Goal: Transaction & Acquisition: Purchase product/service

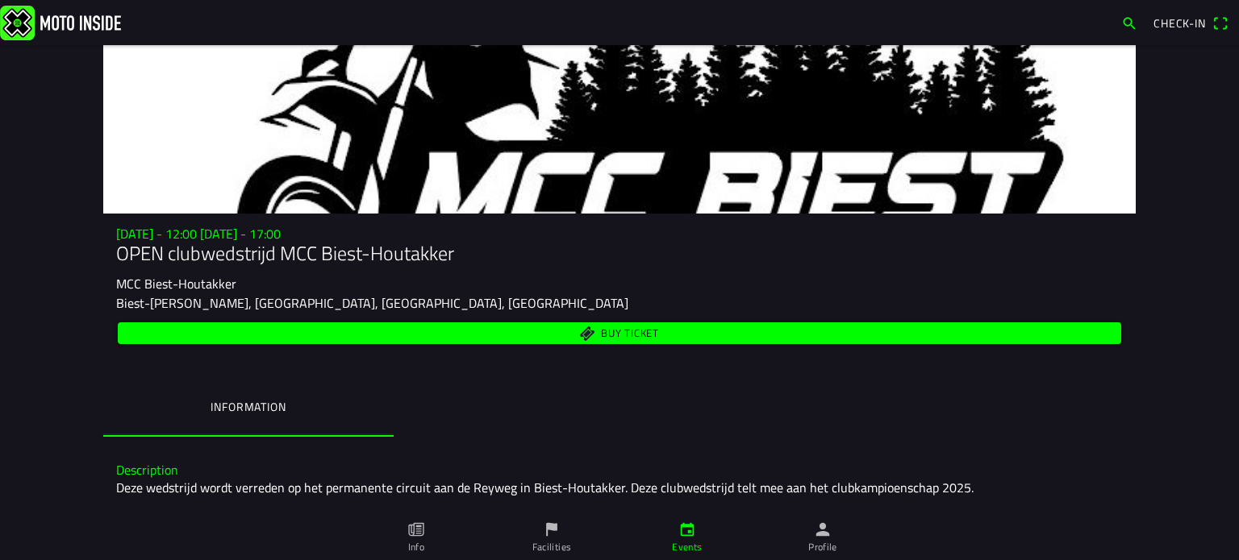
click at [587, 331] on span "Buy ticket" at bounding box center [619, 334] width 985 height 22
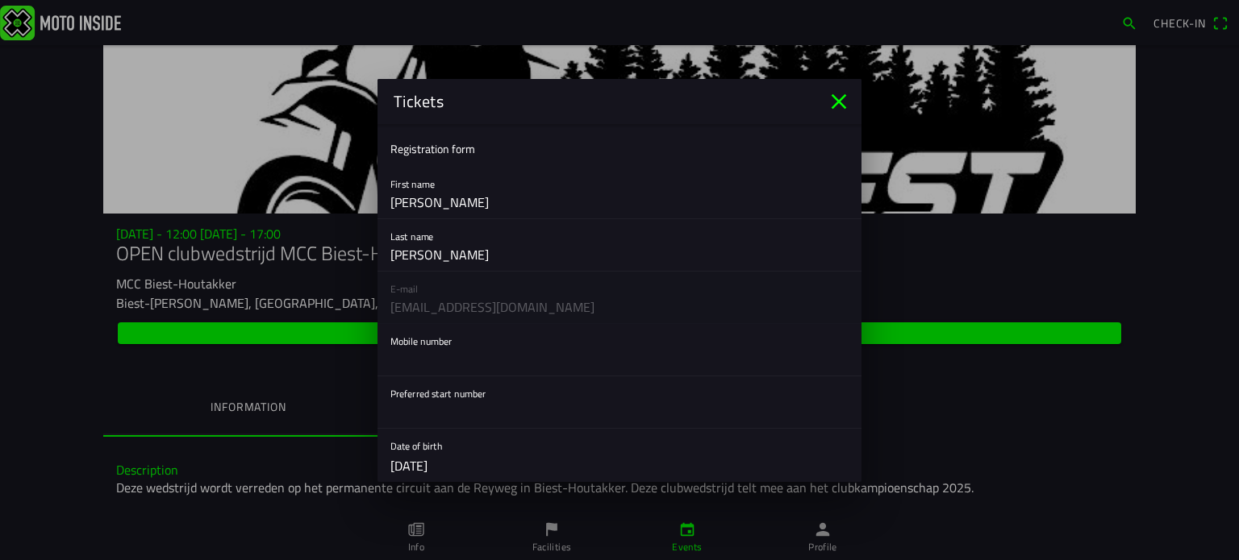
click at [842, 98] on icon "close" at bounding box center [838, 101] width 15 height 15
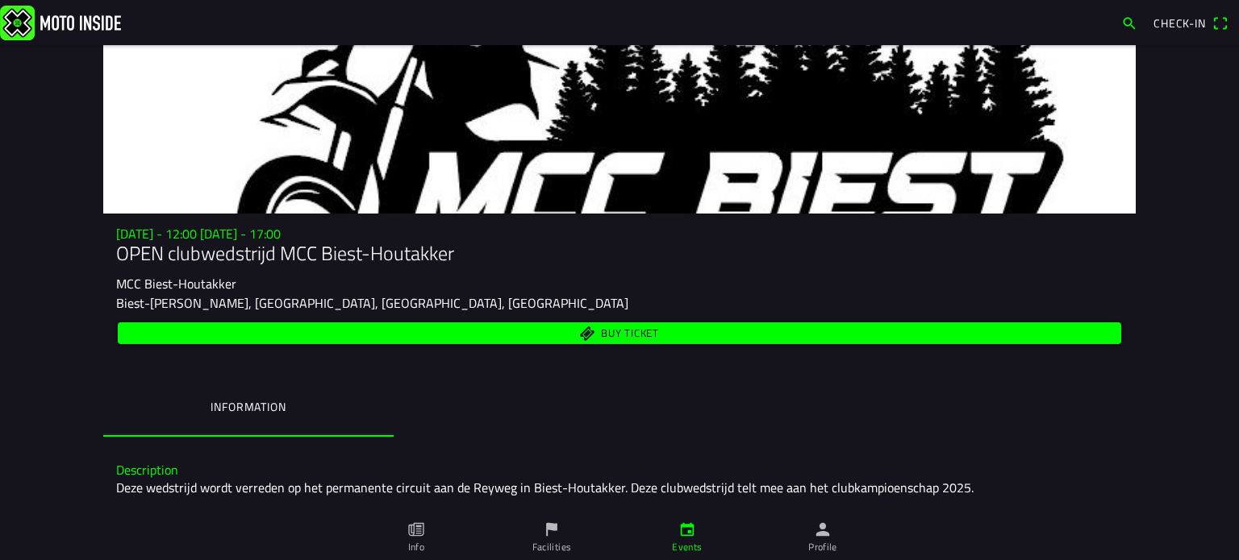
click at [1199, 19] on span "Check-in" at bounding box center [1179, 23] width 52 height 17
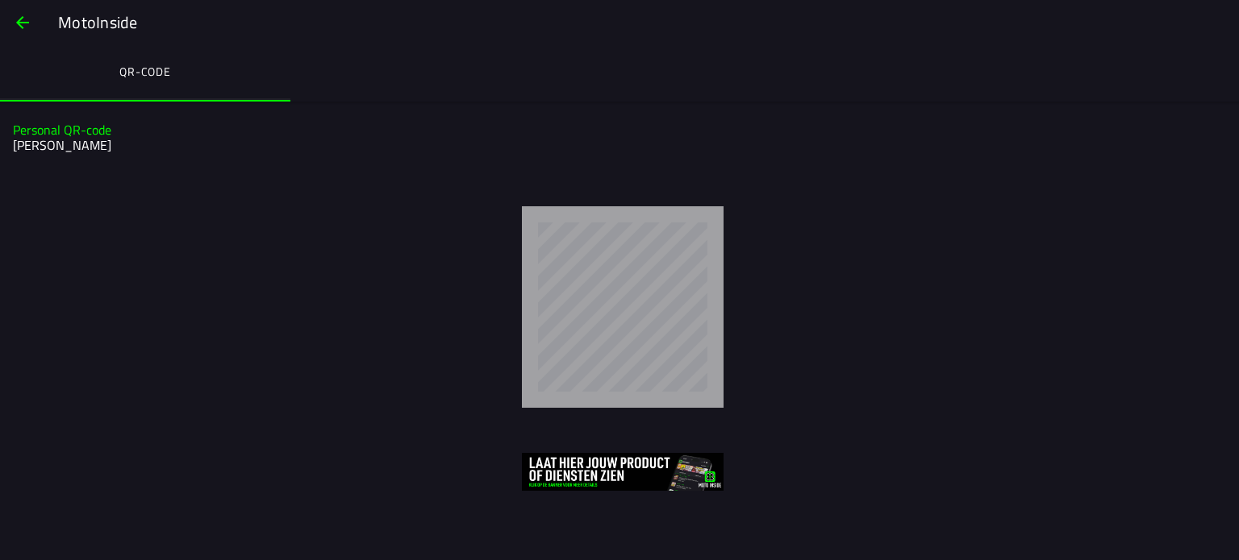
click at [812, 40] on div "MotoInside" at bounding box center [619, 22] width 1239 height 45
click at [23, 22] on span "button" at bounding box center [22, 22] width 19 height 39
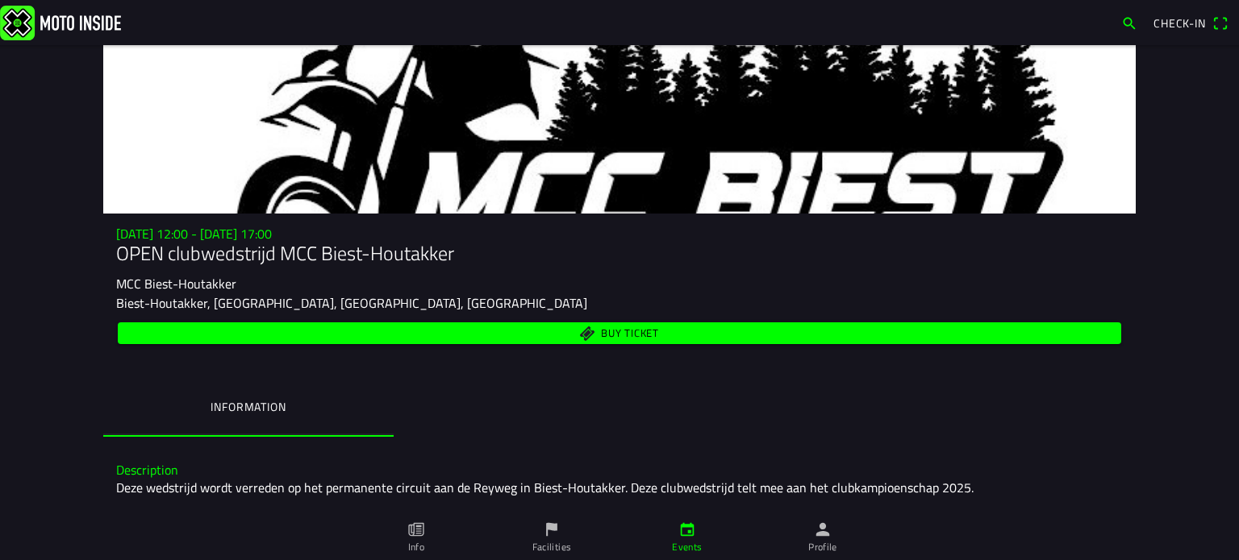
click at [829, 542] on ion-label "Profile" at bounding box center [822, 547] width 29 height 15
click at [477, 256] on h1 "OPEN clubwedstrijd MCC Biest-Houtakker" at bounding box center [619, 253] width 1006 height 23
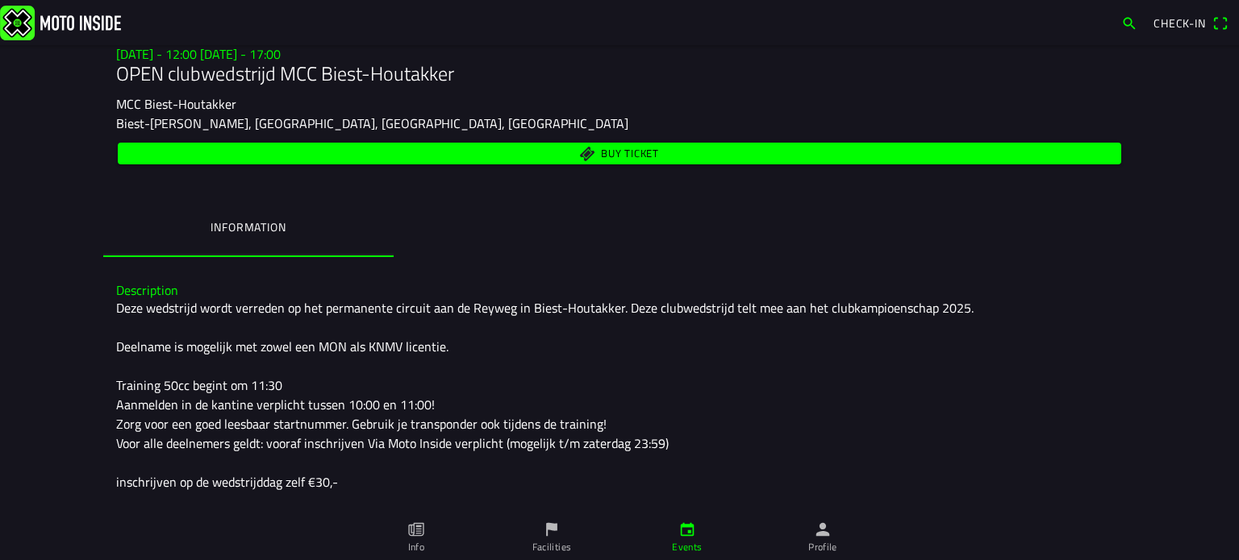
scroll to position [167, 0]
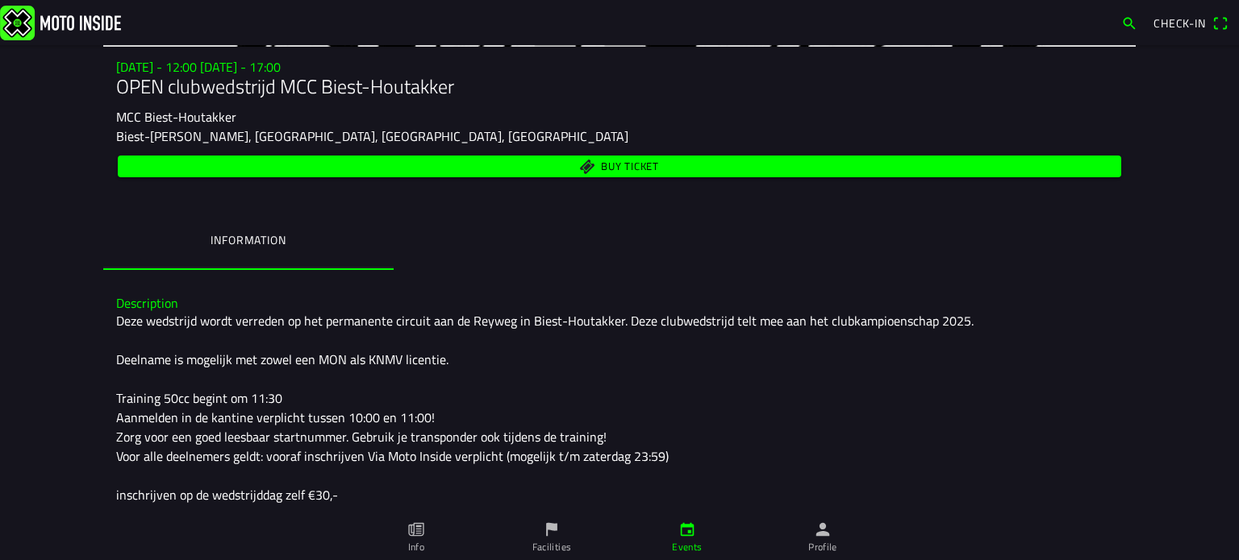
click at [602, 164] on span "Buy ticket" at bounding box center [630, 167] width 58 height 10
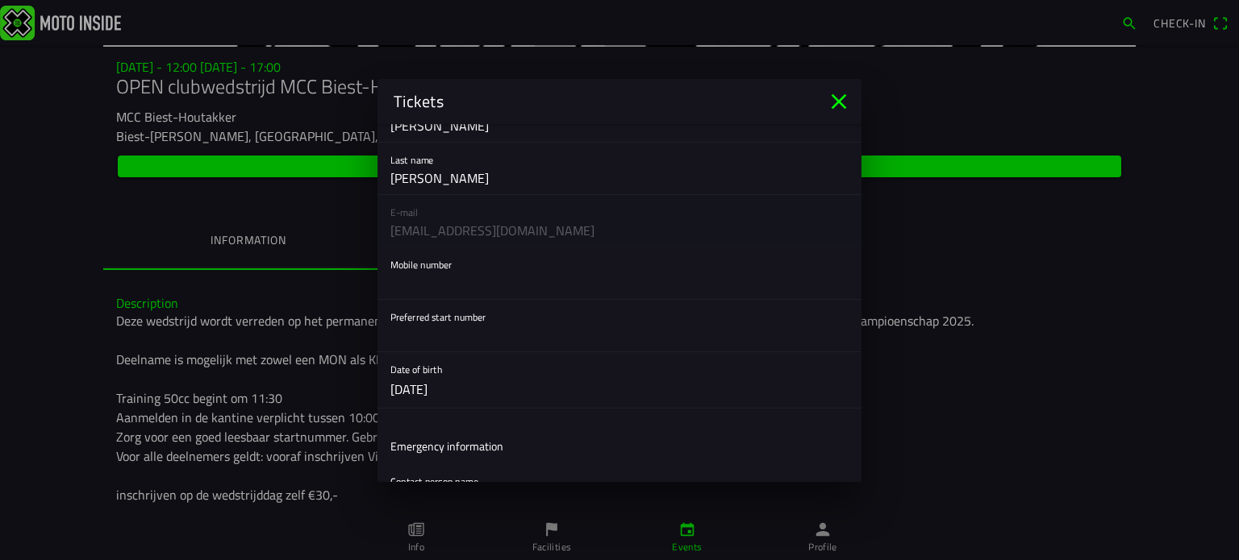
scroll to position [79, 0]
click at [485, 335] on input "text" at bounding box center [619, 333] width 458 height 32
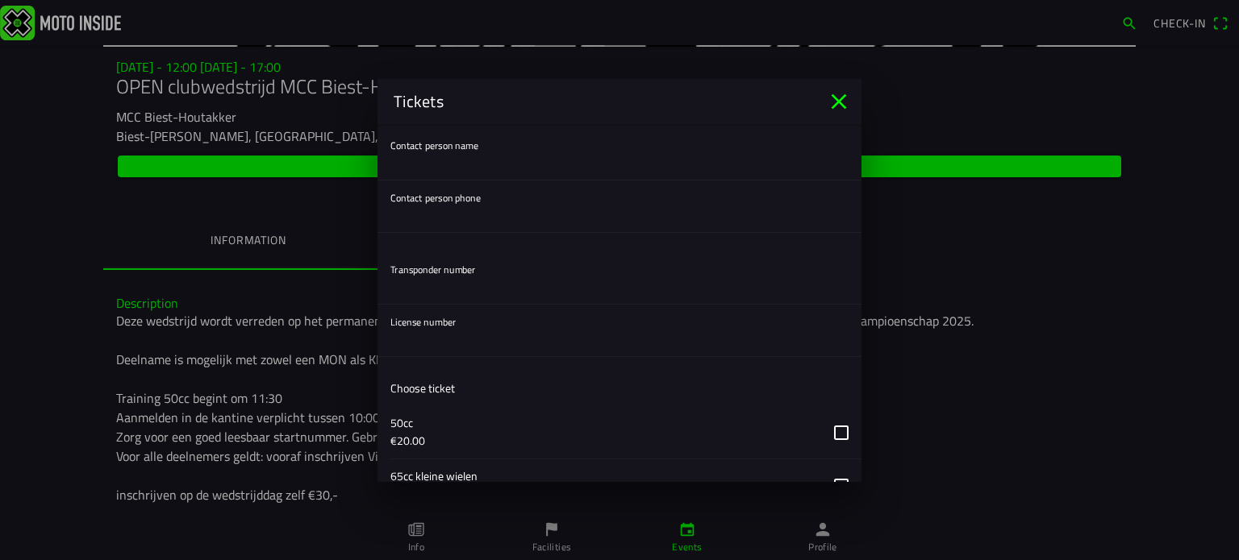
scroll to position [416, 0]
click at [464, 292] on input "text" at bounding box center [619, 285] width 458 height 32
type input "0000"
click at [457, 332] on input "text" at bounding box center [619, 337] width 458 height 32
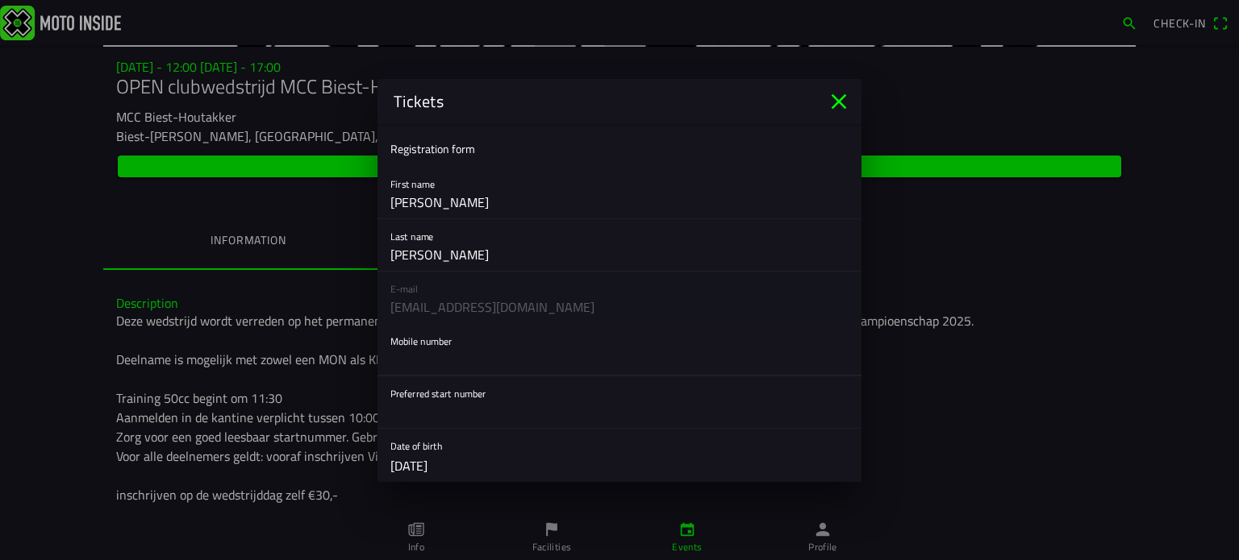
click at [455, 363] on input "text" at bounding box center [619, 360] width 458 height 32
click at [390, 357] on input "8662425" at bounding box center [619, 360] width 458 height 32
type input "[PHONE_NUMBER]"
click at [493, 413] on input "text" at bounding box center [619, 412] width 458 height 32
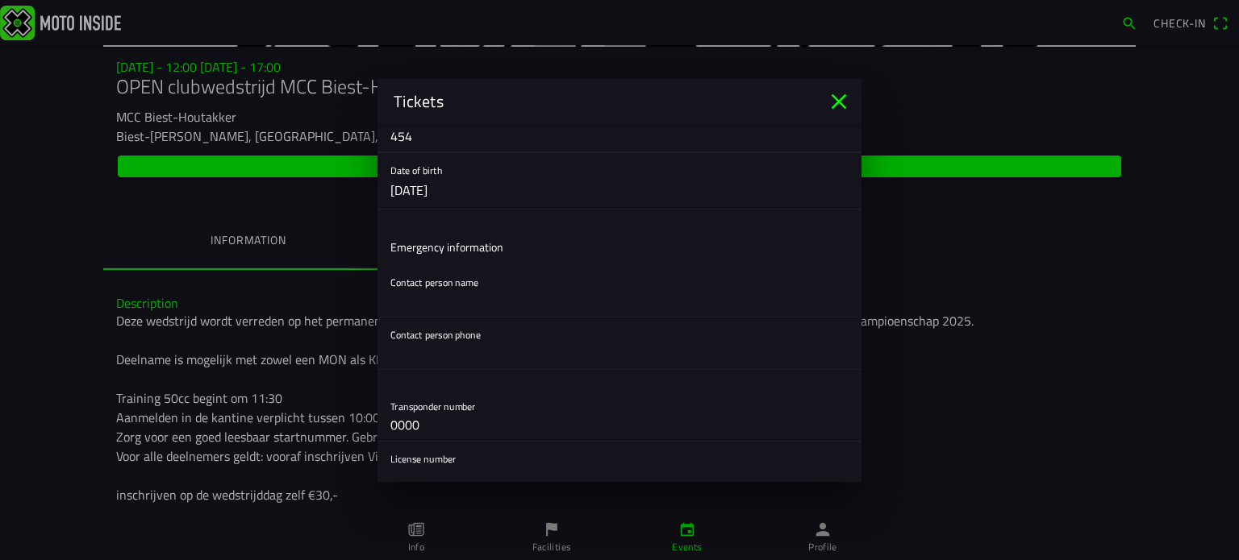
scroll to position [290, 0]
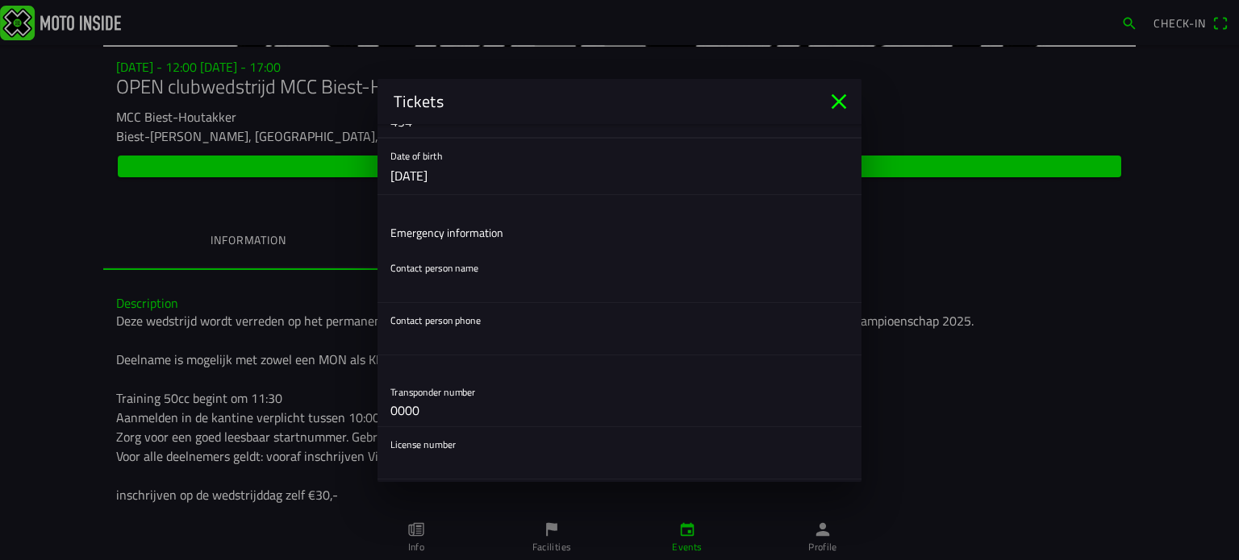
type input "454"
click at [452, 285] on input "text" at bounding box center [619, 286] width 458 height 32
type input "[PERSON_NAME]"
type input "8662425"
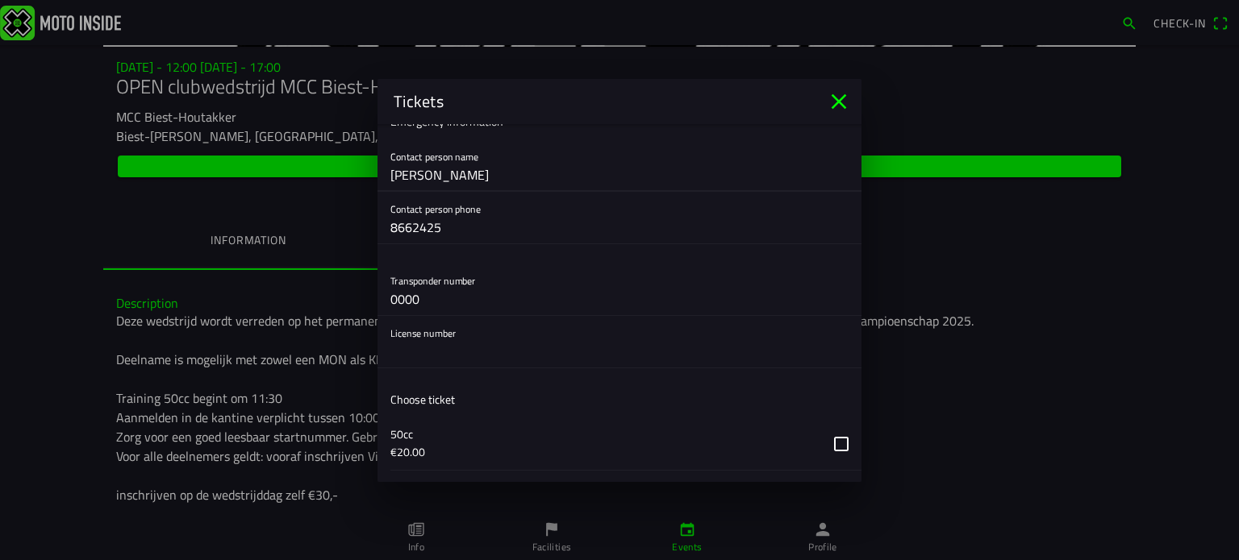
scroll to position [409, 0]
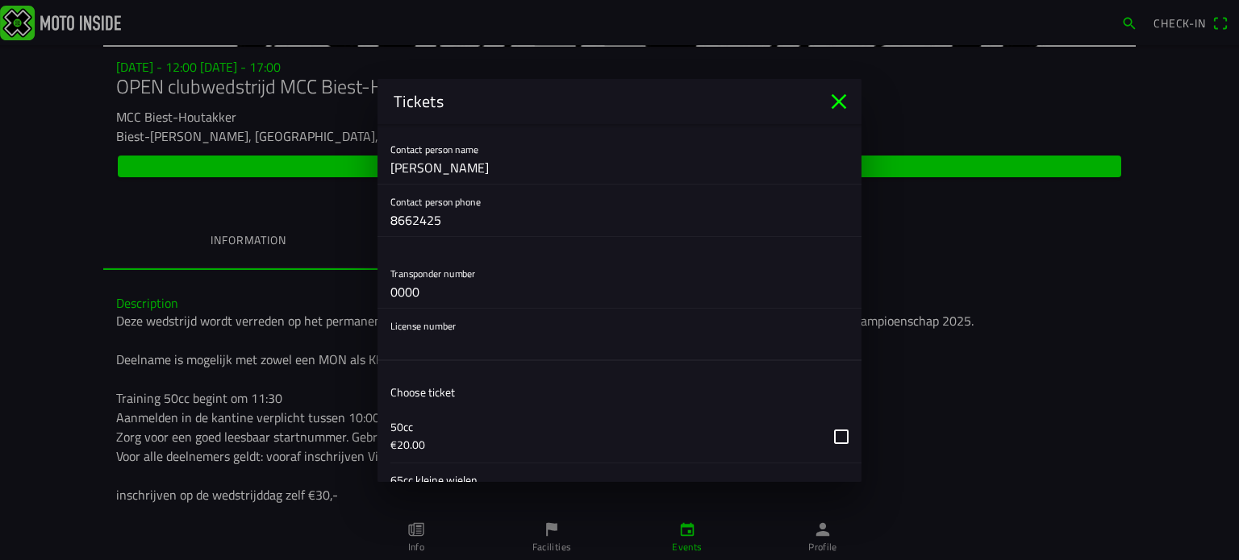
click at [463, 344] on input "text" at bounding box center [619, 344] width 458 height 32
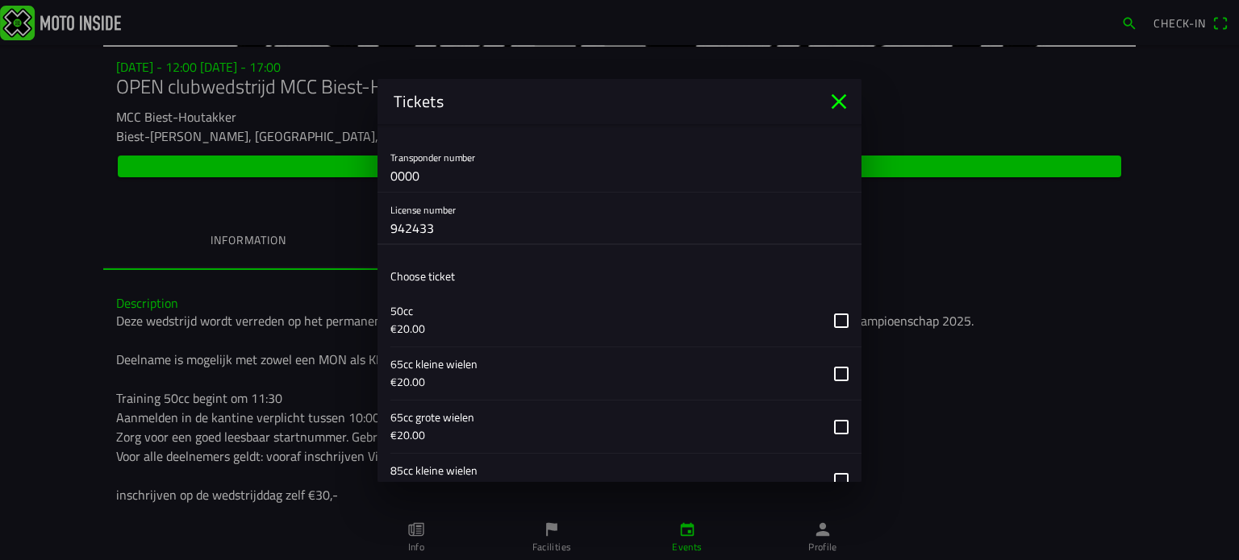
scroll to position [528, 0]
type input "942433"
click at [504, 362] on button "button" at bounding box center [625, 370] width 471 height 52
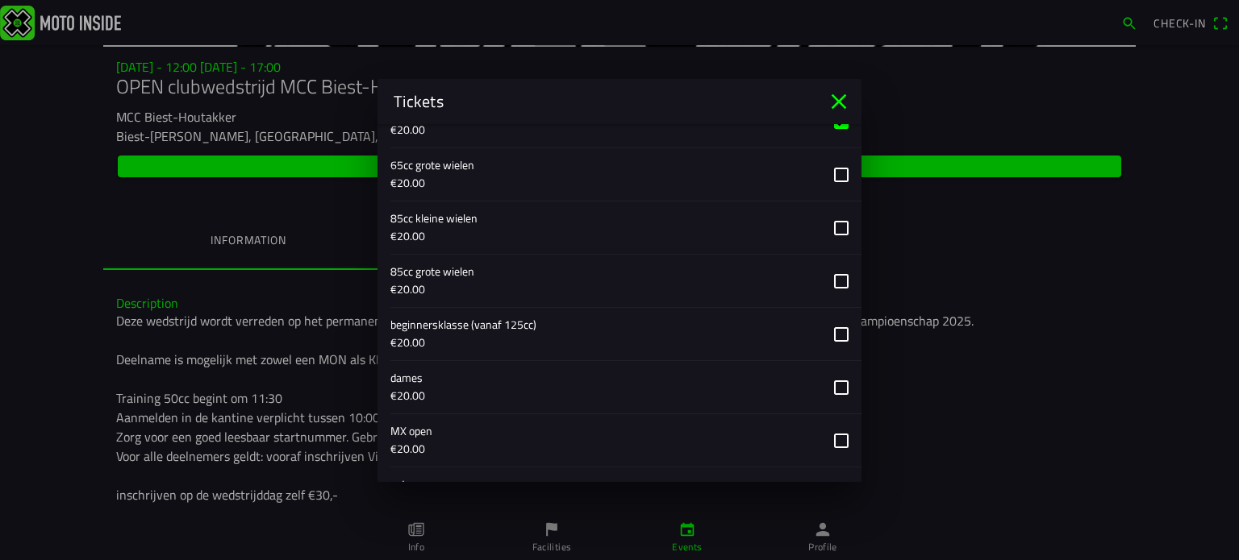
scroll to position [1001, 0]
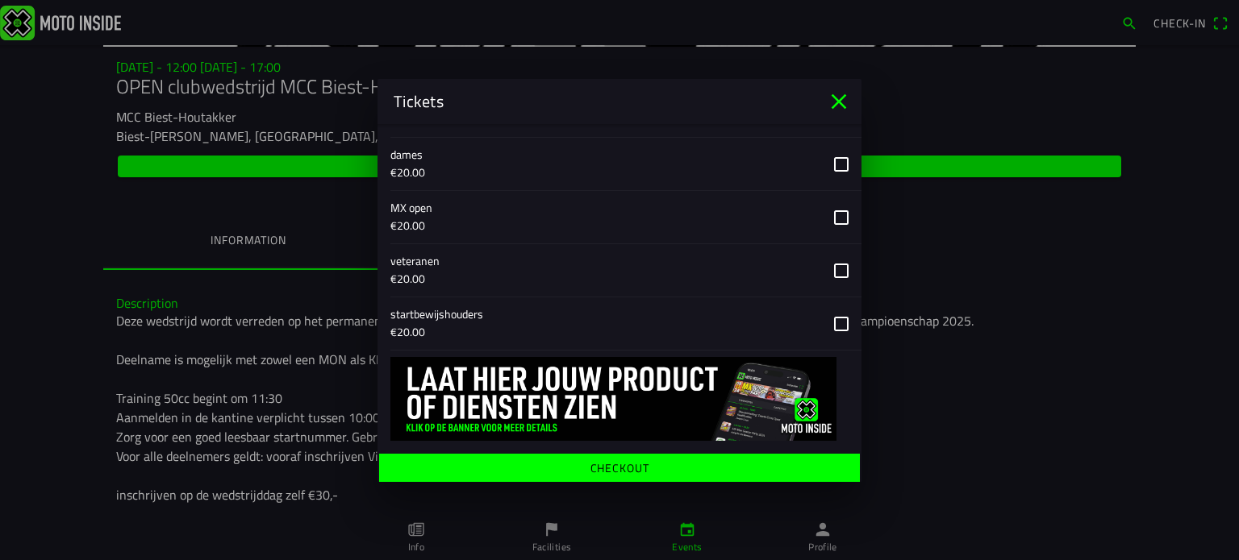
click at [636, 462] on ion-label "Checkout" at bounding box center [619, 467] width 59 height 11
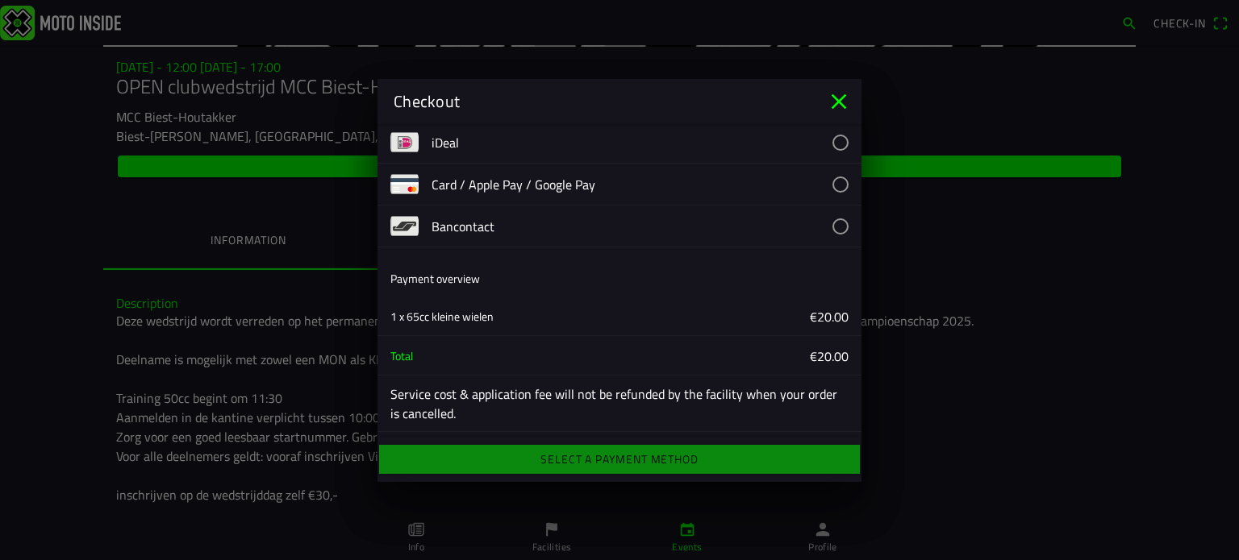
scroll to position [0, 0]
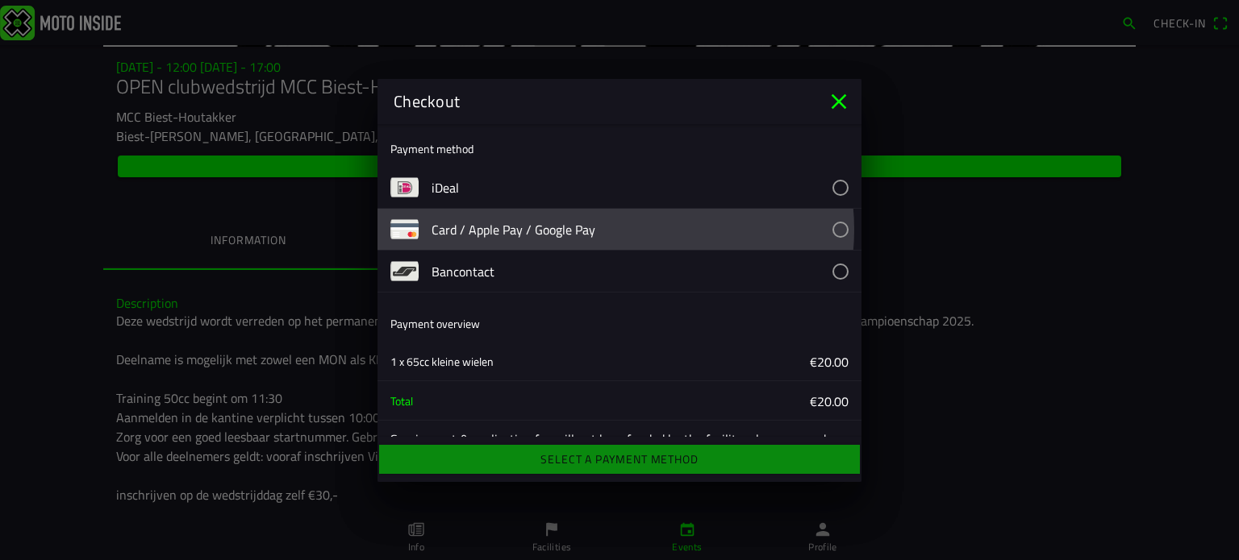
click at [500, 235] on button "button" at bounding box center [646, 229] width 430 height 41
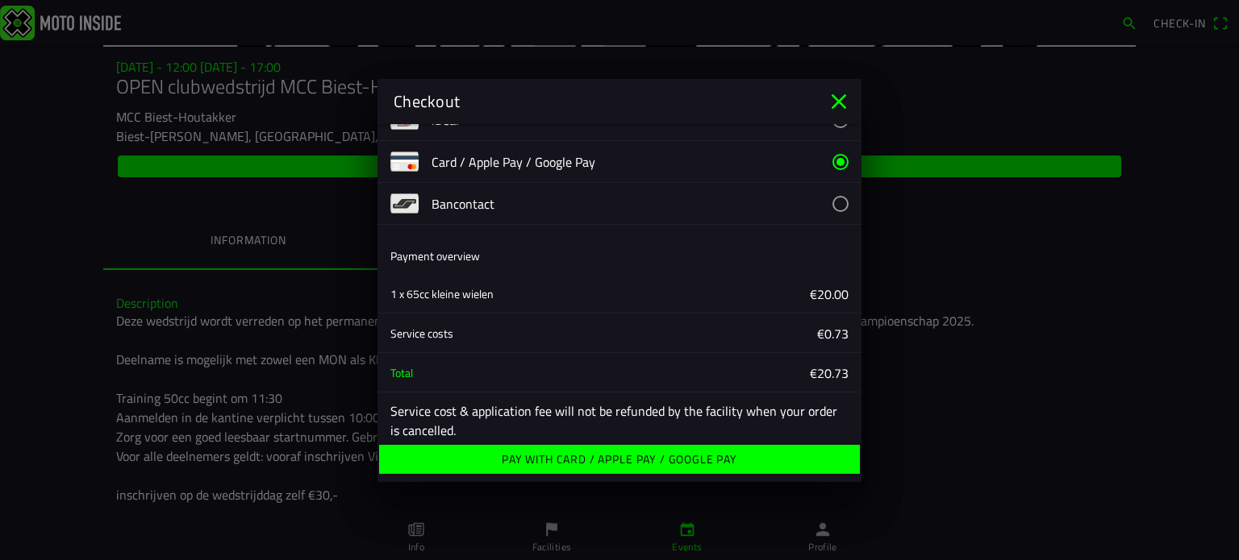
scroll to position [85, 0]
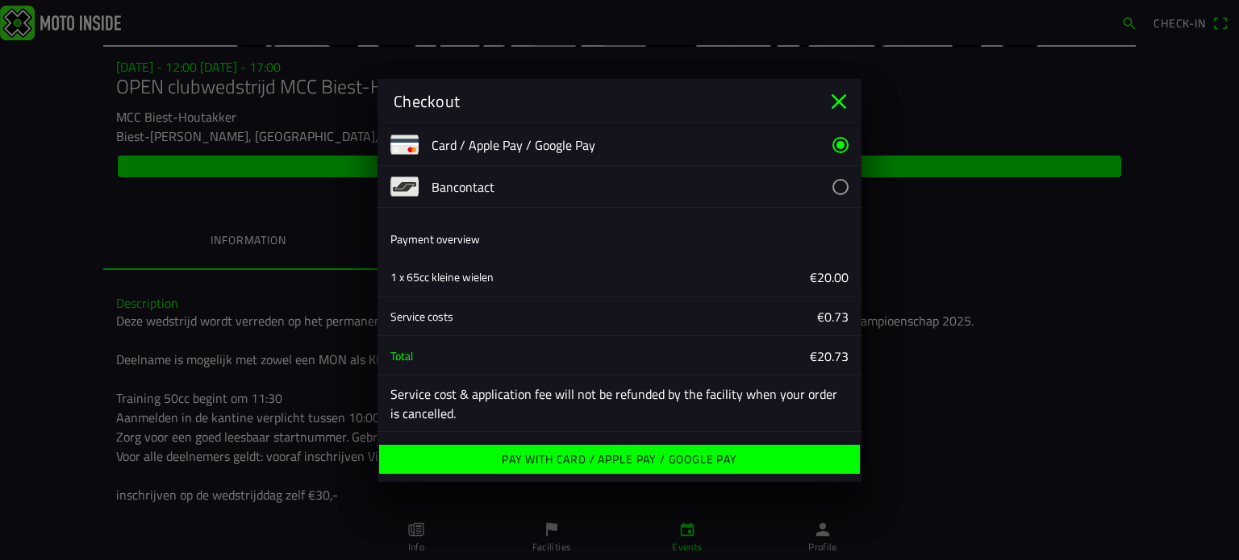
click at [610, 460] on ion-label "Pay with Card / Apple Pay / Google Pay" at bounding box center [619, 459] width 235 height 11
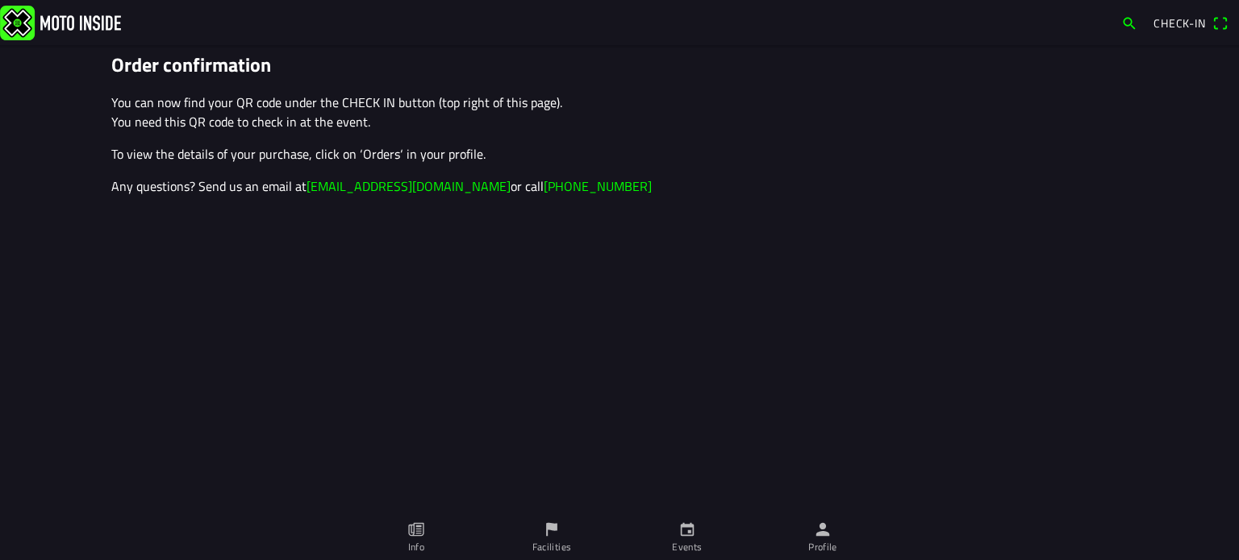
click at [1214, 28] on span "Check-in" at bounding box center [1190, 23] width 74 height 26
